Goal: Task Accomplishment & Management: Use online tool/utility

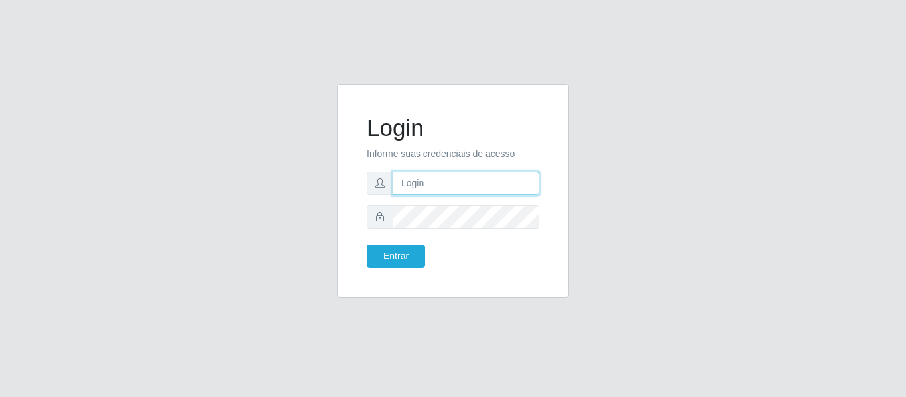
click at [464, 188] on input "text" at bounding box center [466, 183] width 147 height 23
type input "[PERSON_NAME][EMAIL_ADDRESS][DOMAIN_NAME]"
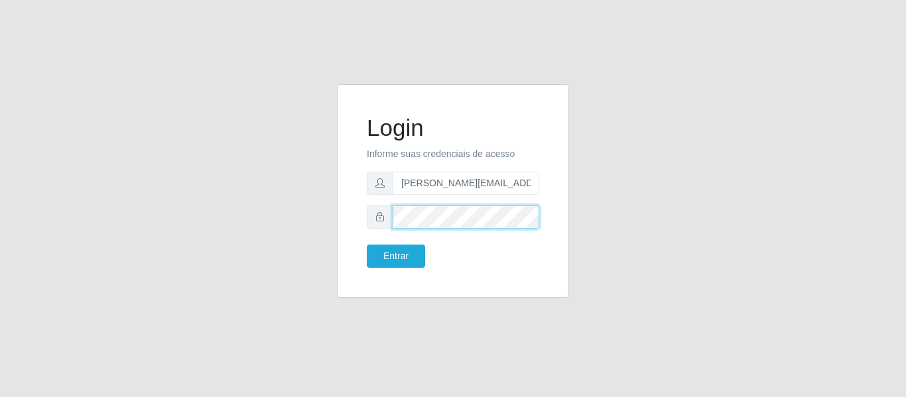
click at [367, 245] on button "Entrar" at bounding box center [396, 256] width 58 height 23
click at [393, 264] on body "Login Informe suas credenciais de acesso [PERSON_NAME][EMAIL_ADDRESS][DOMAIN_NA…" at bounding box center [453, 198] width 906 height 397
drag, startPoint x: 392, startPoint y: 265, endPoint x: 328, endPoint y: 213, distance: 82.1
click at [328, 214] on div "Login Informe suas credenciais de acesso [PERSON_NAME][EMAIL_ADDRESS][DOMAIN_NA…" at bounding box center [453, 199] width 252 height 230
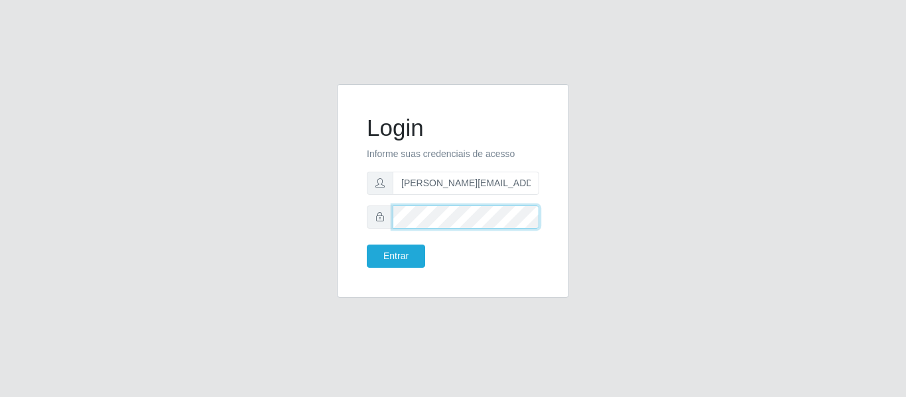
click at [367, 245] on button "Entrar" at bounding box center [396, 256] width 58 height 23
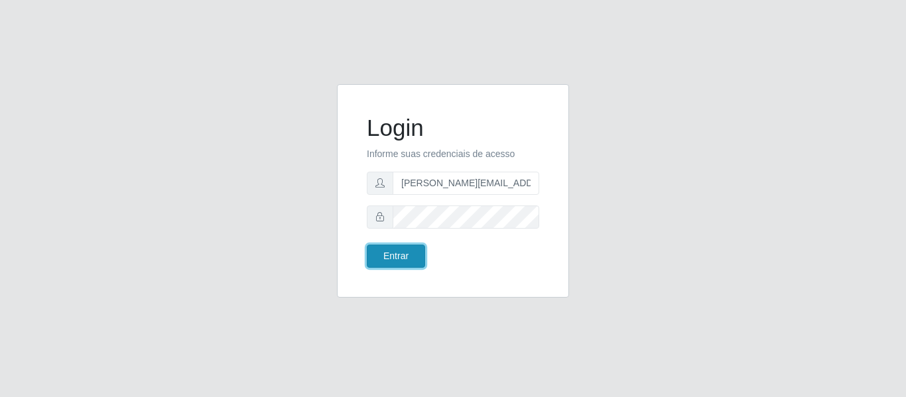
click at [403, 256] on button "Entrar" at bounding box center [396, 256] width 58 height 23
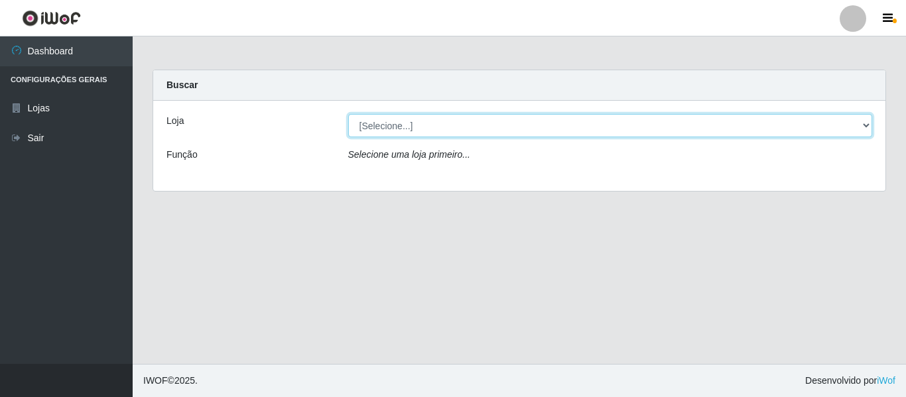
click at [403, 125] on select "[Selecione...] Hiper Queiroz - [GEOGRAPHIC_DATA]" at bounding box center [610, 125] width 525 height 23
select select "497"
click at [348, 114] on select "[Selecione...] Hiper Queiroz - [GEOGRAPHIC_DATA]" at bounding box center [610, 125] width 525 height 23
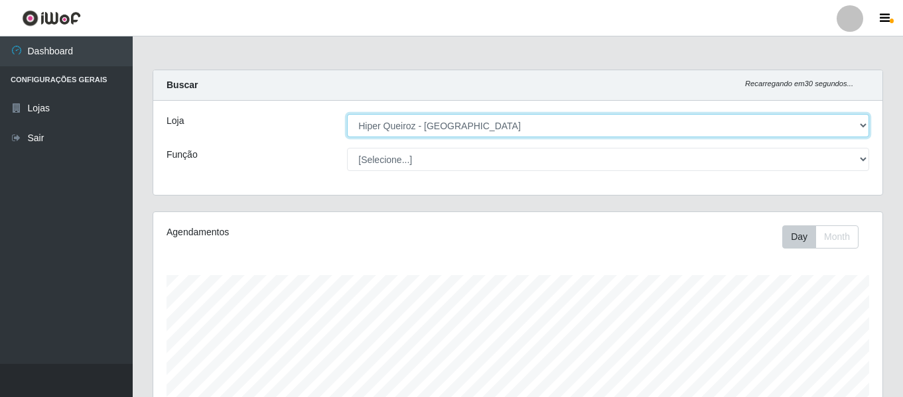
scroll to position [275, 729]
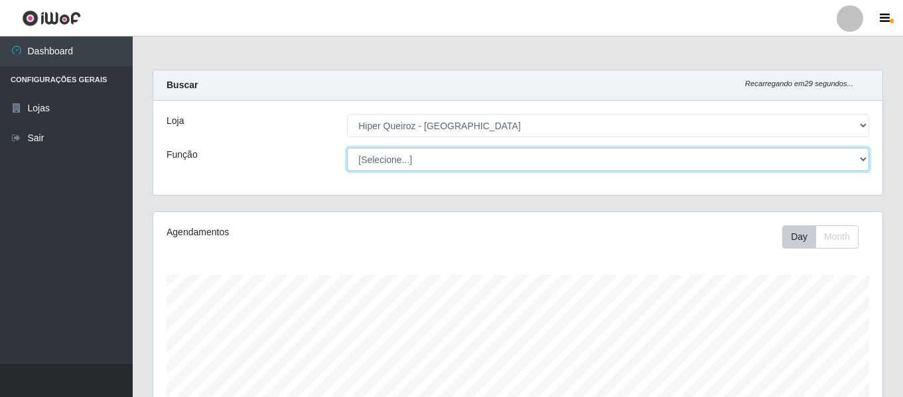
drag, startPoint x: 394, startPoint y: 161, endPoint x: 394, endPoint y: 168, distance: 7.3
click at [394, 161] on select "[Selecione...] Embalador Embalador + Embalador ++ Repositor Repositor + Reposit…" at bounding box center [608, 159] width 522 height 23
select select "24"
click at [347, 148] on select "[Selecione...] Embalador Embalador + Embalador ++ Repositor Repositor + Reposit…" at bounding box center [608, 159] width 522 height 23
drag, startPoint x: 429, startPoint y: 157, endPoint x: 425, endPoint y: 167, distance: 10.5
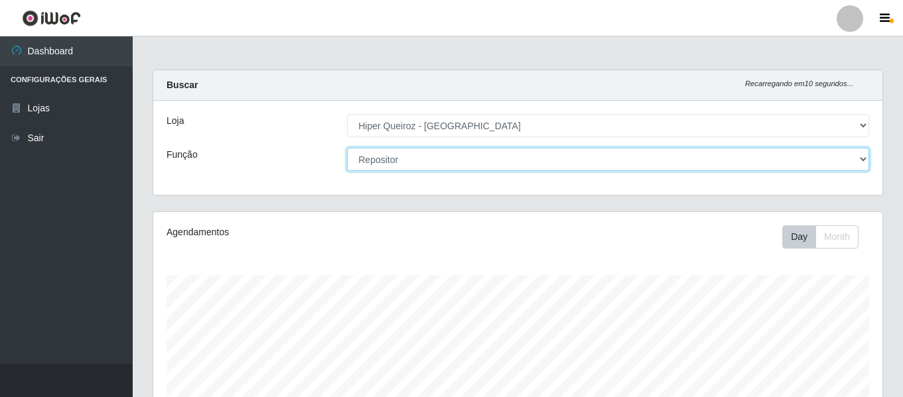
click at [429, 157] on select "[Selecione...] Embalador Embalador + Embalador ++ Repositor Repositor + Reposit…" at bounding box center [608, 159] width 522 height 23
click at [347, 148] on select "[Selecione...] Embalador Embalador + Embalador ++ Repositor Repositor + Reposit…" at bounding box center [608, 159] width 522 height 23
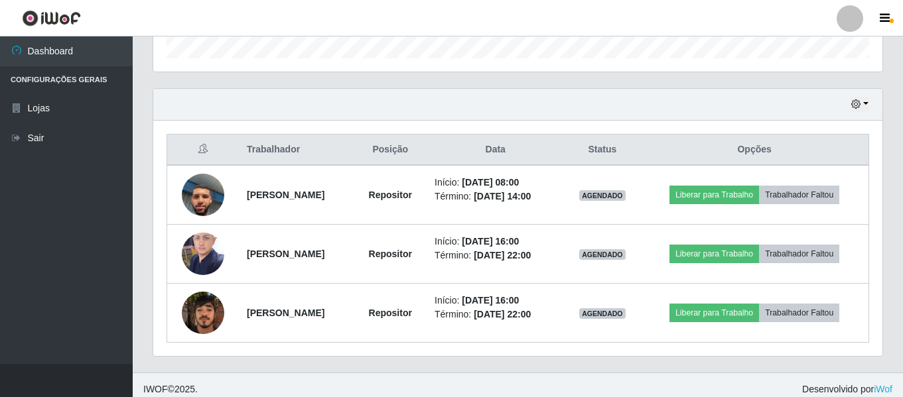
scroll to position [425, 0]
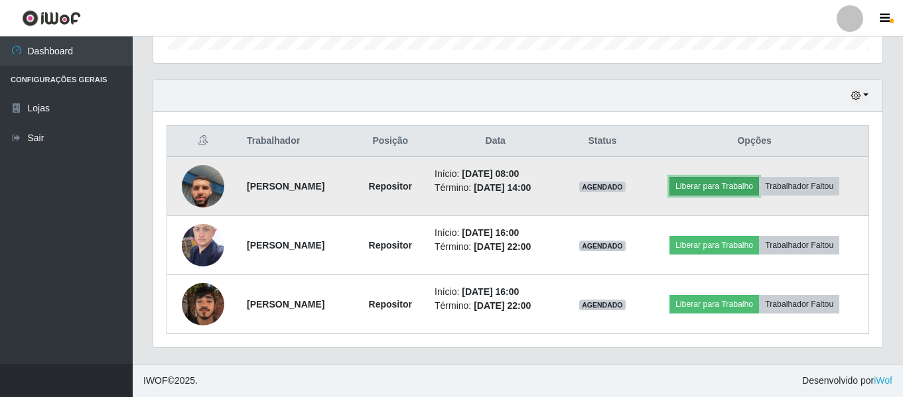
click at [730, 187] on button "Liberar para Trabalho" at bounding box center [714, 186] width 90 height 19
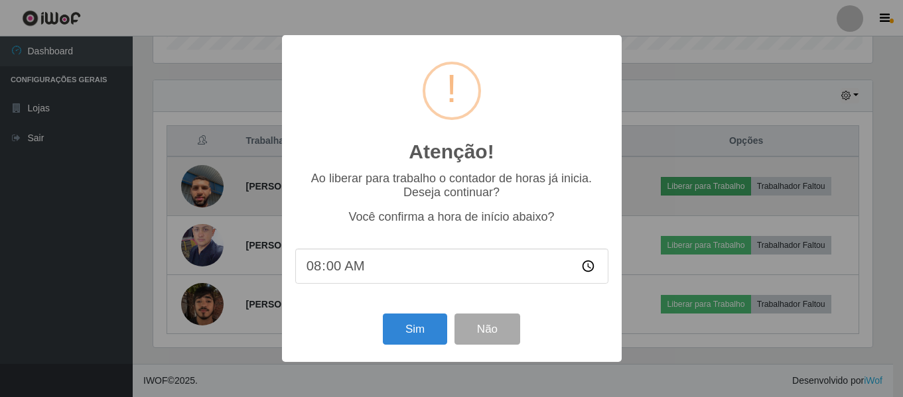
scroll to position [275, 722]
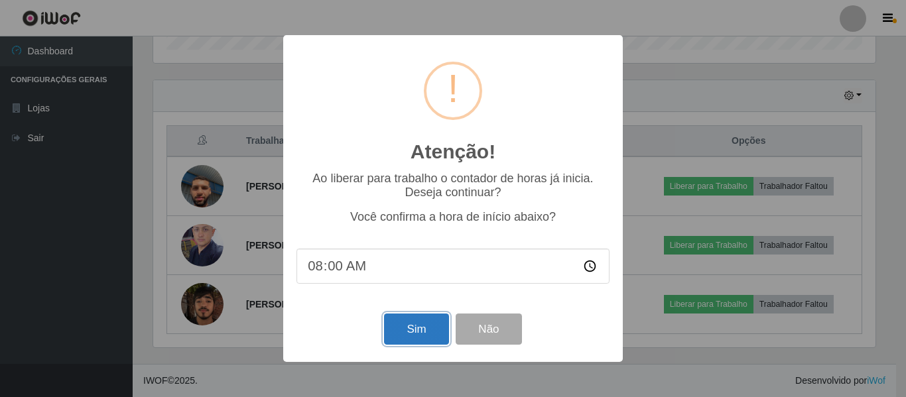
click at [413, 326] on button "Sim" at bounding box center [416, 329] width 64 height 31
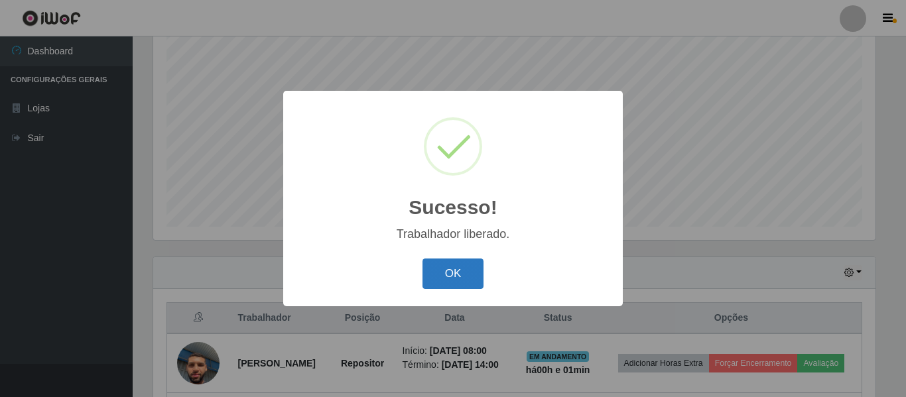
click at [436, 273] on button "OK" at bounding box center [454, 274] width 62 height 31
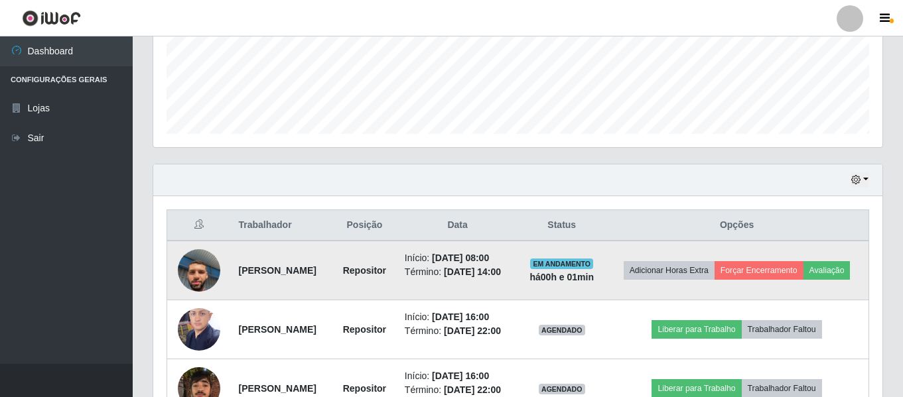
scroll to position [454, 0]
